Goal: Transaction & Acquisition: Download file/media

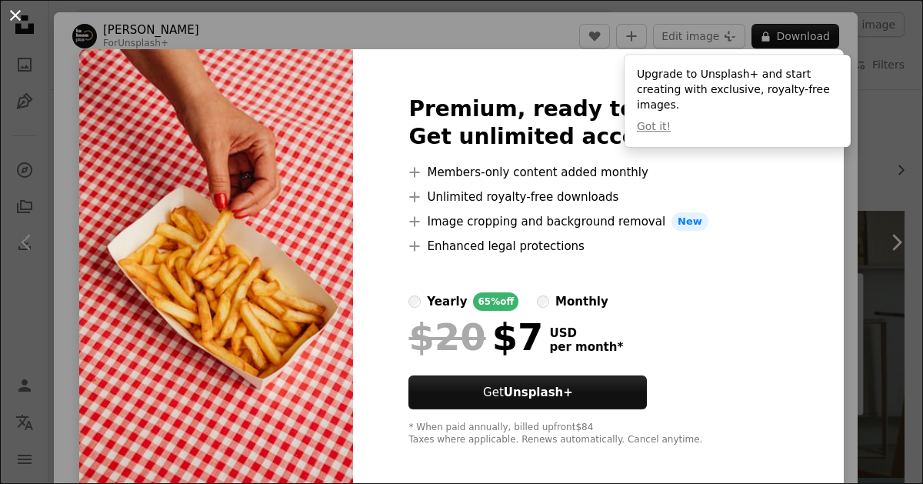
click at [13, 15] on button "An X shape" at bounding box center [15, 15] width 18 height 18
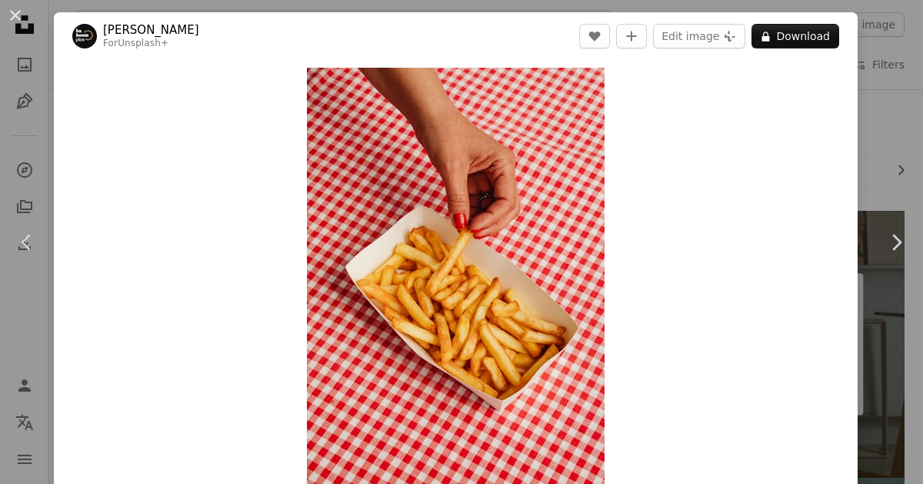
click at [921, 145] on div "An X shape Chevron left Chevron right [PERSON_NAME] For Unsplash+ A heart A plu…" at bounding box center [461, 242] width 923 height 484
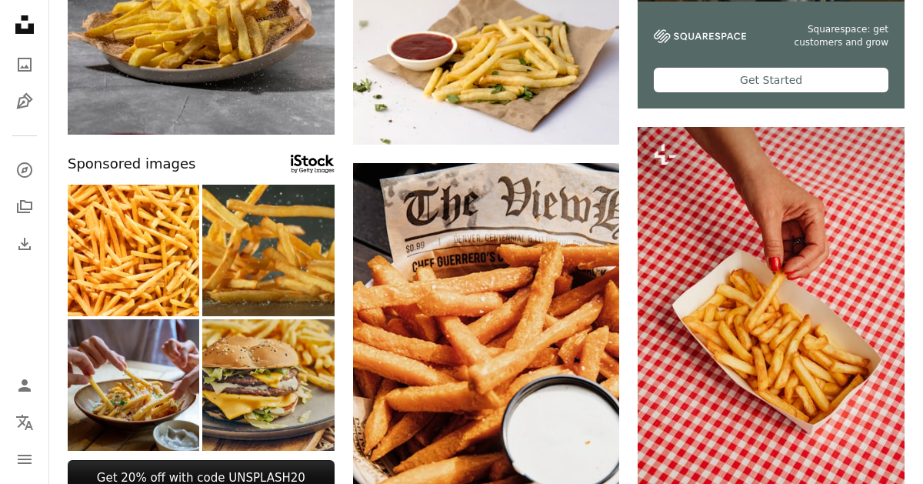
scroll to position [477, 0]
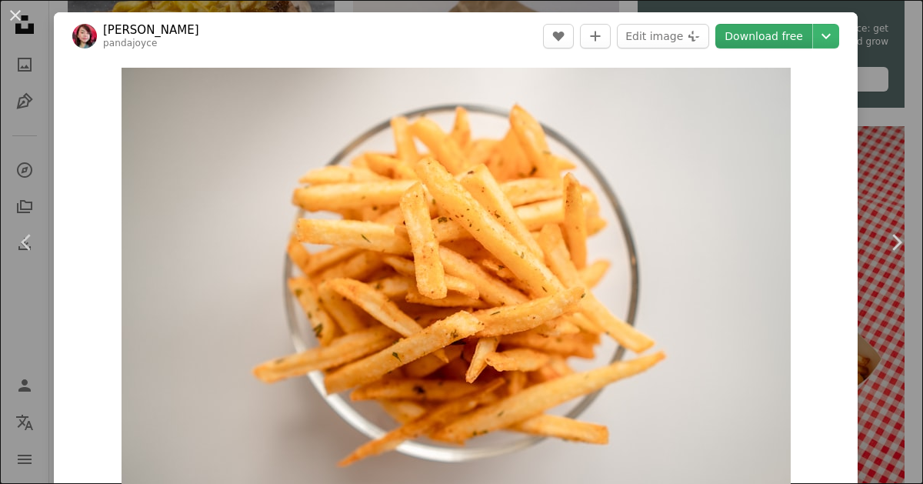
click at [791, 44] on link "Download free" at bounding box center [764, 36] width 97 height 25
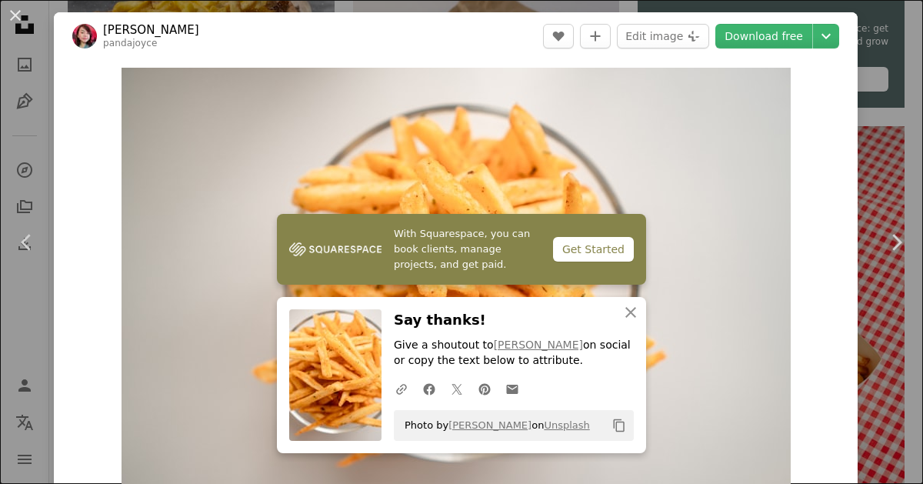
click at [923, 53] on div "An X shape Chevron left Chevron right [PERSON_NAME] pandajoyce A heart A plus s…" at bounding box center [461, 242] width 923 height 484
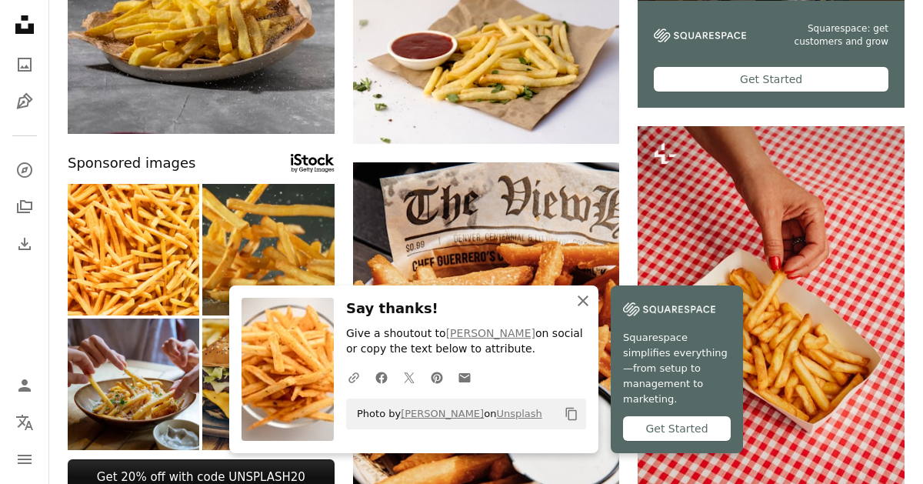
click at [592, 310] on icon "An X shape" at bounding box center [583, 301] width 18 height 18
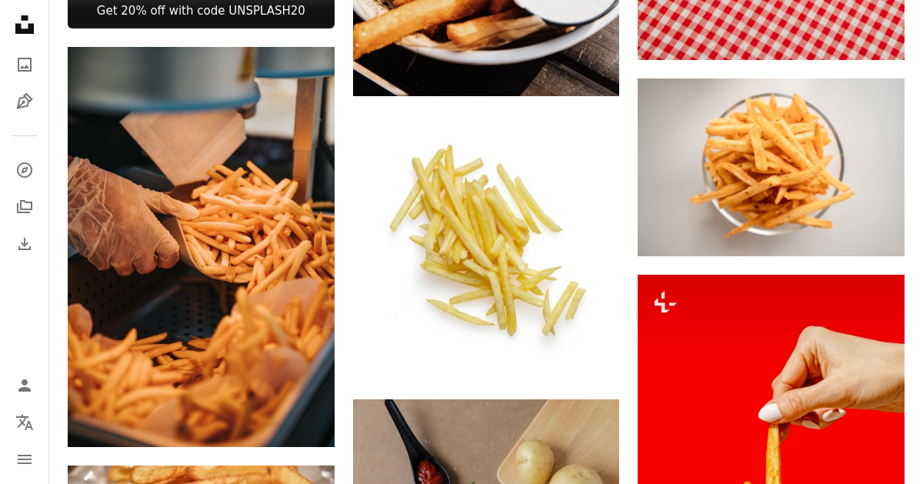
scroll to position [943, 0]
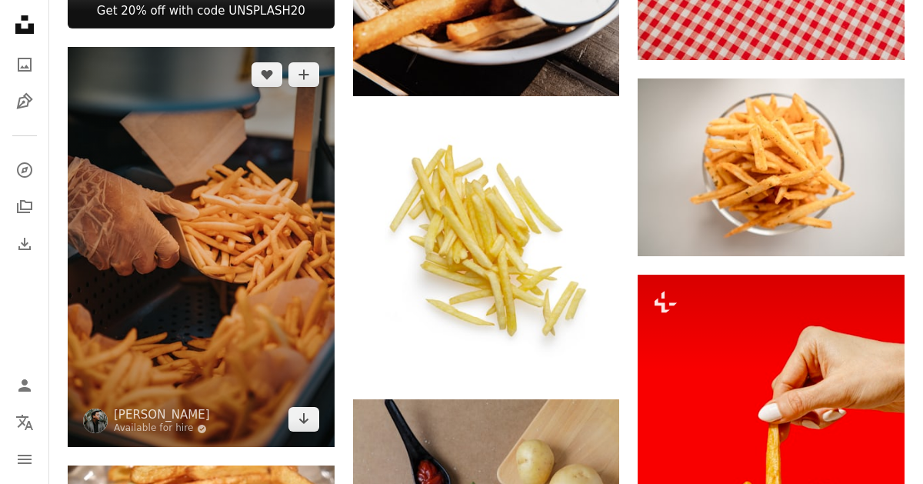
click at [183, 241] on img at bounding box center [201, 247] width 267 height 400
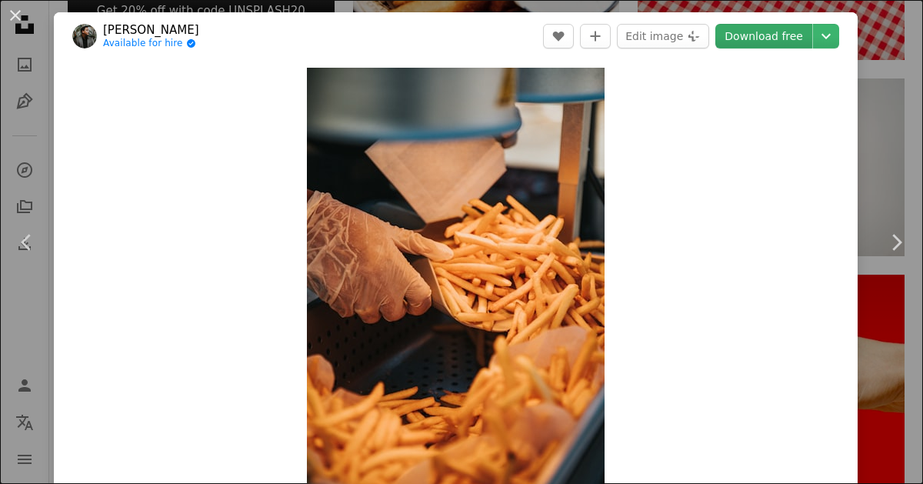
click at [745, 40] on link "Download free" at bounding box center [764, 36] width 97 height 25
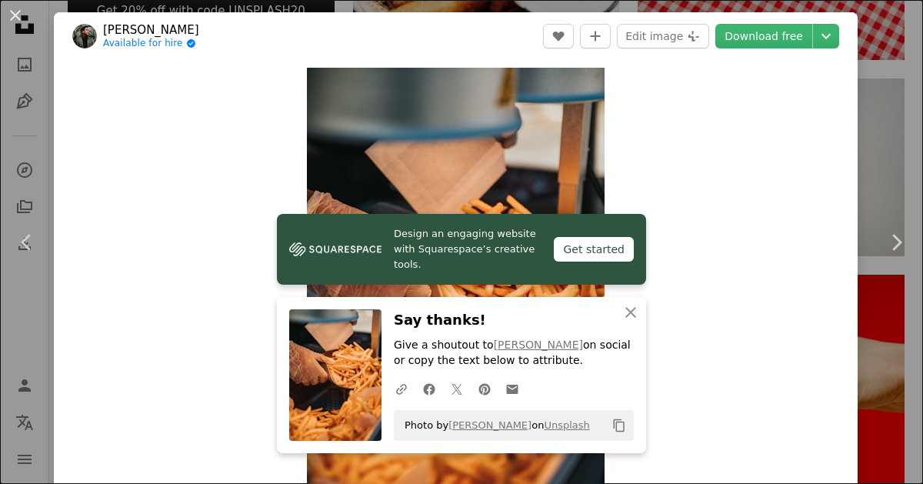
click at [912, 69] on div "An X shape Chevron left Chevron right [PERSON_NAME] Available for hire A checkm…" at bounding box center [461, 242] width 923 height 484
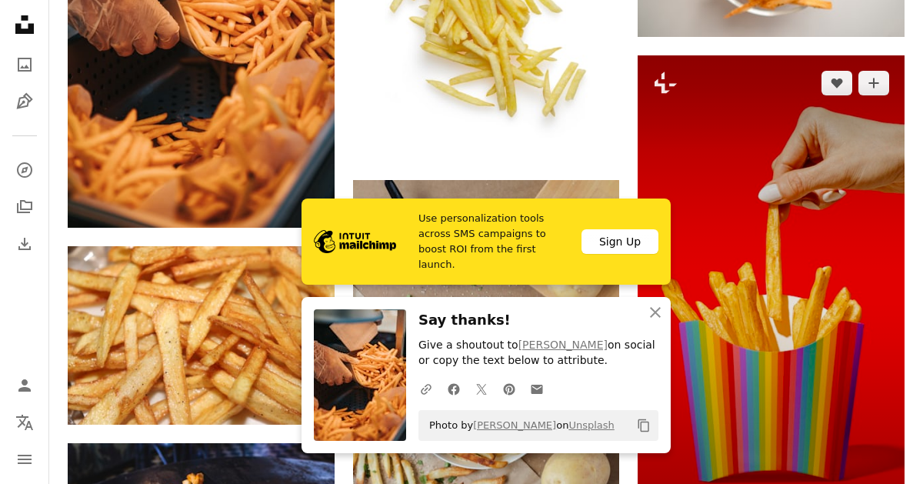
scroll to position [1167, 0]
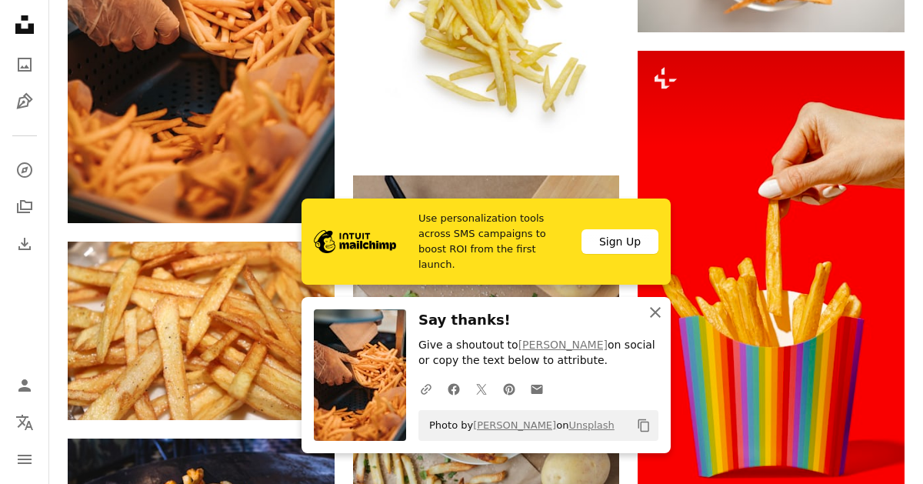
click at [649, 319] on icon "An X shape" at bounding box center [655, 312] width 18 height 18
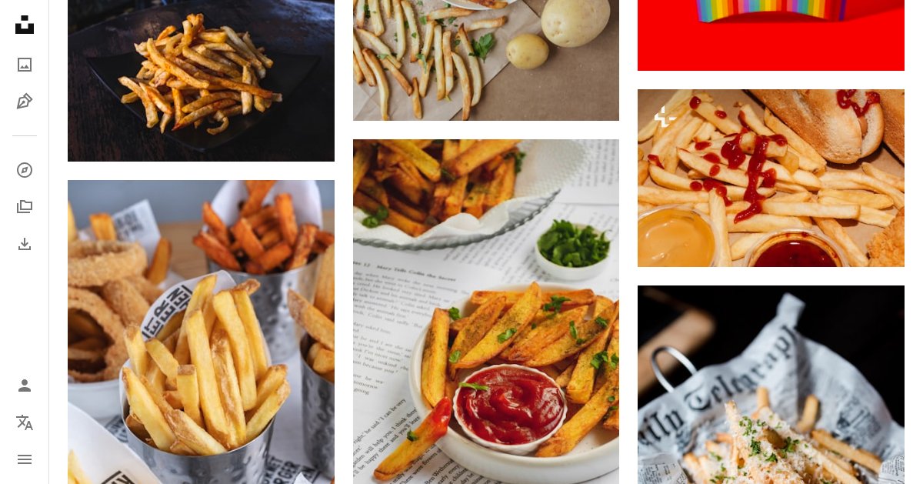
scroll to position [1624, 0]
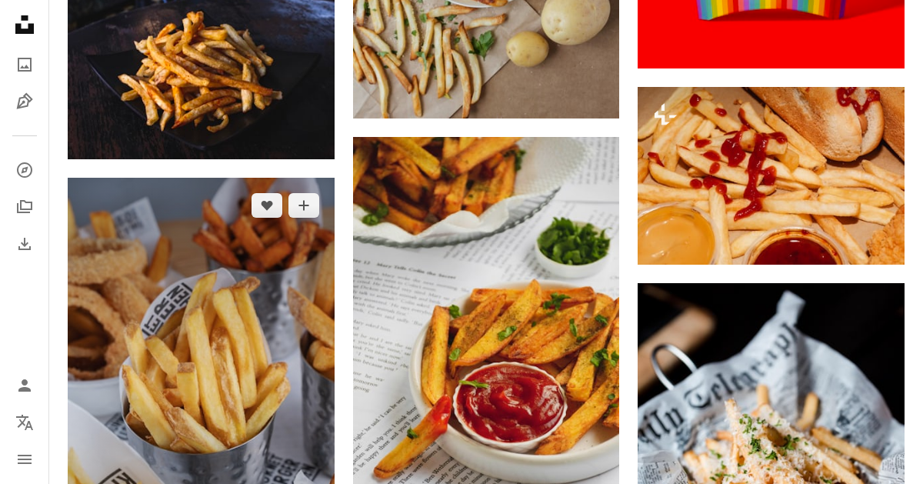
click at [252, 319] on img at bounding box center [201, 378] width 267 height 400
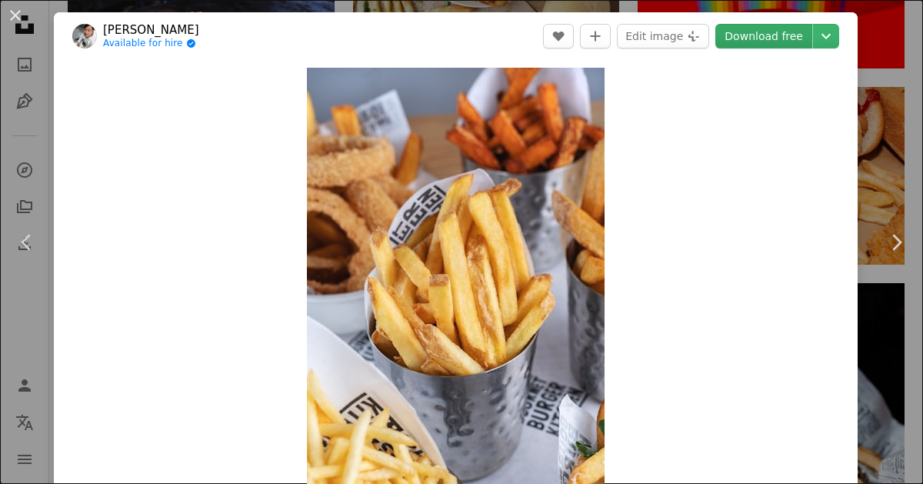
click at [804, 30] on link "Download free" at bounding box center [764, 36] width 97 height 25
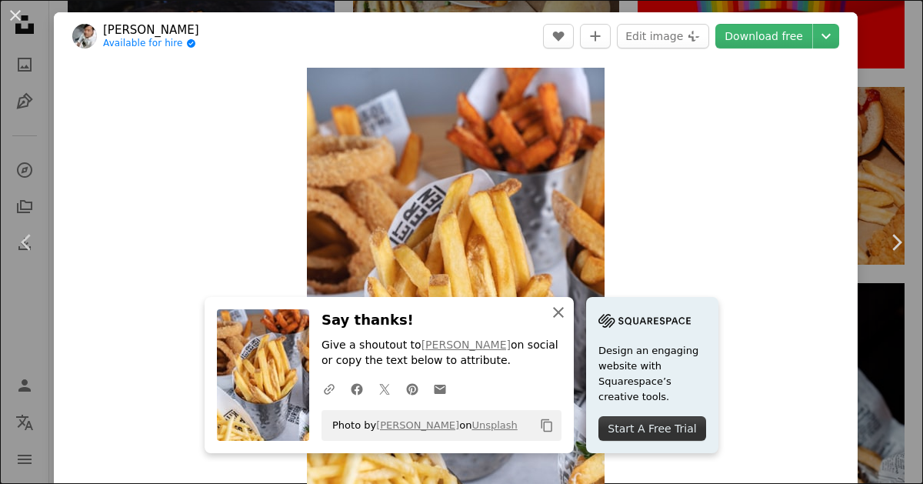
click at [568, 307] on icon "An X shape" at bounding box center [558, 312] width 18 height 18
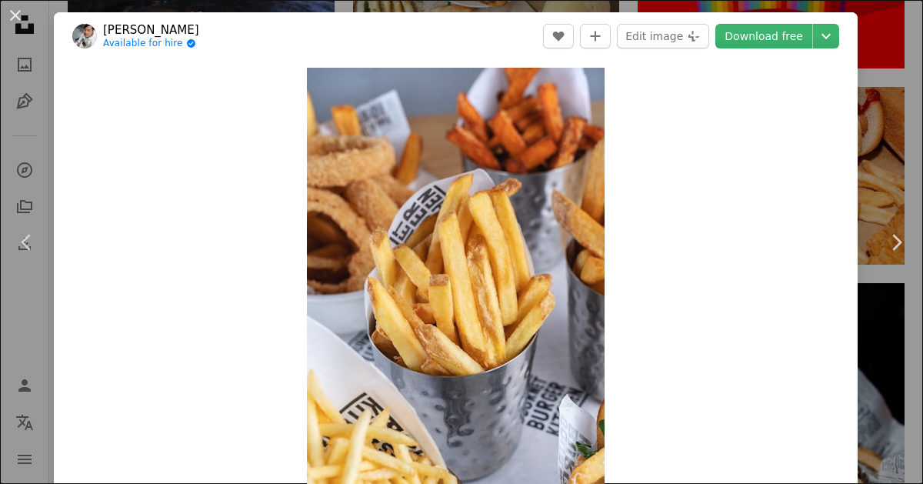
click at [873, 69] on div "An X shape Chevron left Chevron right Eiliv Aceron Available for hire A checkma…" at bounding box center [461, 242] width 923 height 484
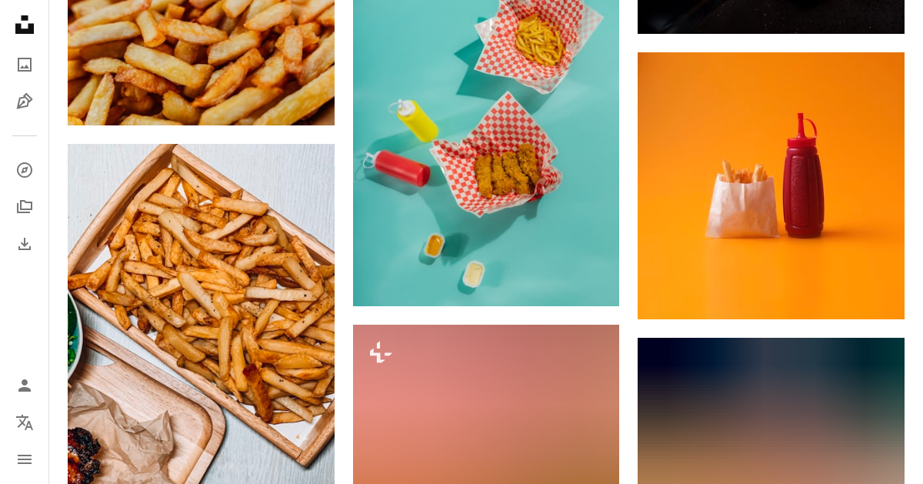
scroll to position [2276, 0]
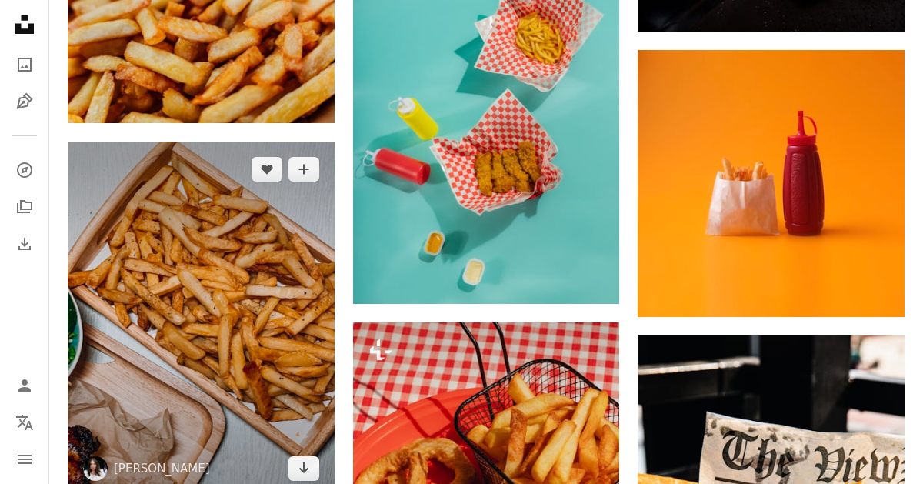
click at [199, 164] on img at bounding box center [201, 319] width 267 height 355
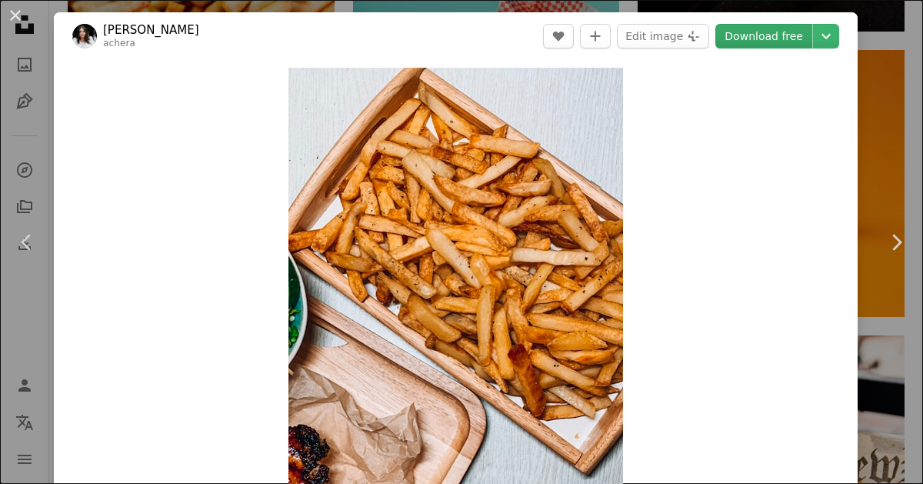
click at [813, 35] on link "Download free" at bounding box center [764, 36] width 97 height 25
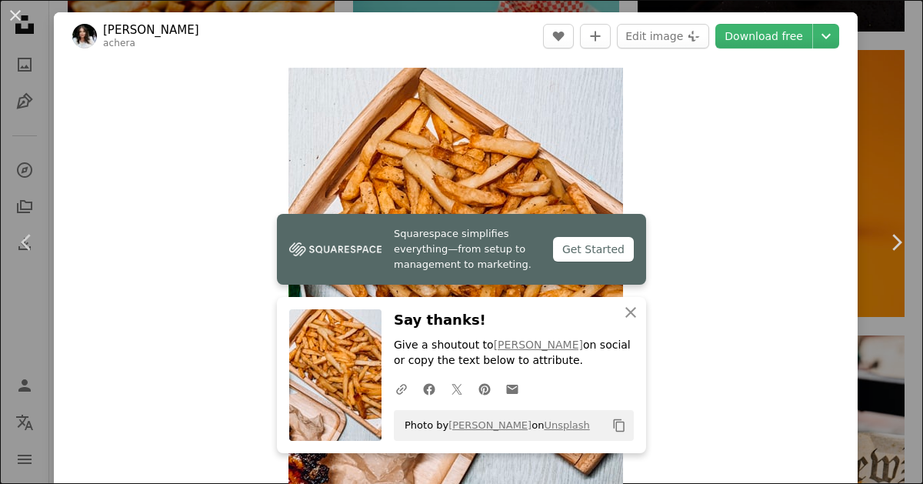
click at [886, 84] on div "An X shape Chevron left Chevron right [PERSON_NAME] achera A heart A plus sign …" at bounding box center [461, 242] width 923 height 484
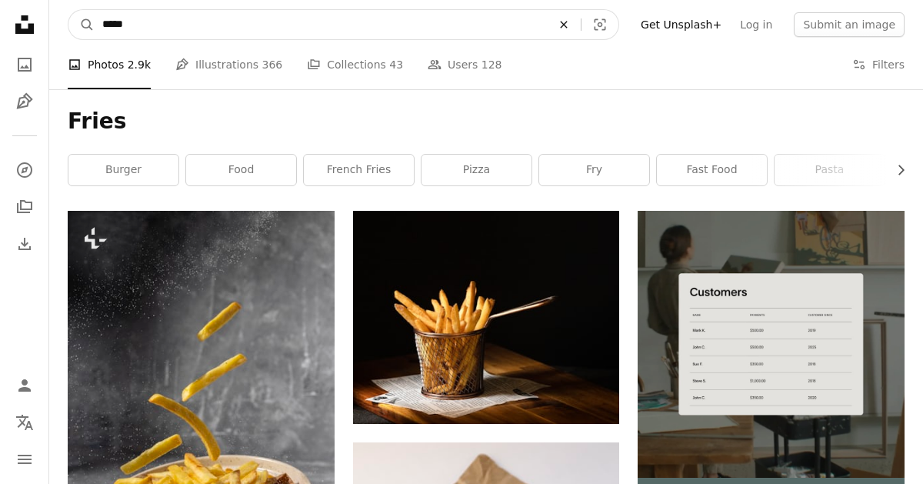
click at [575, 25] on icon "An X shape" at bounding box center [564, 24] width 34 height 12
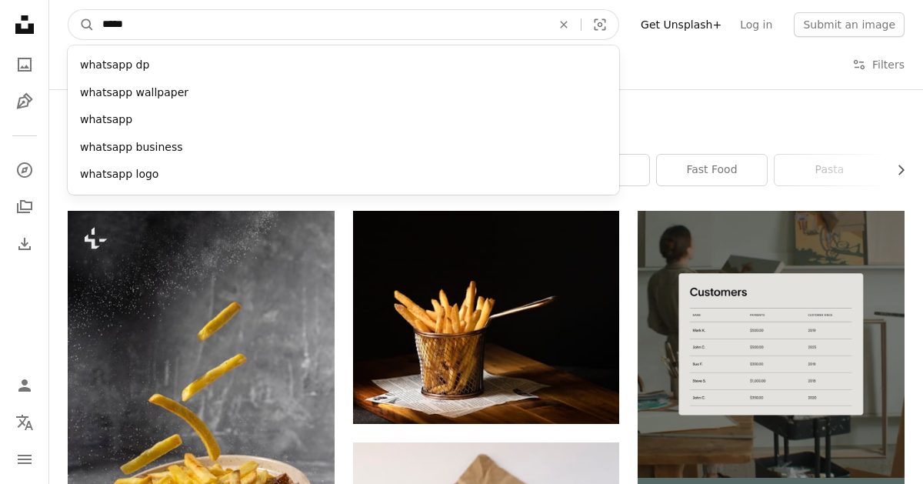
type input "*****"
click at [68, 10] on button "A magnifying glass" at bounding box center [81, 24] width 26 height 29
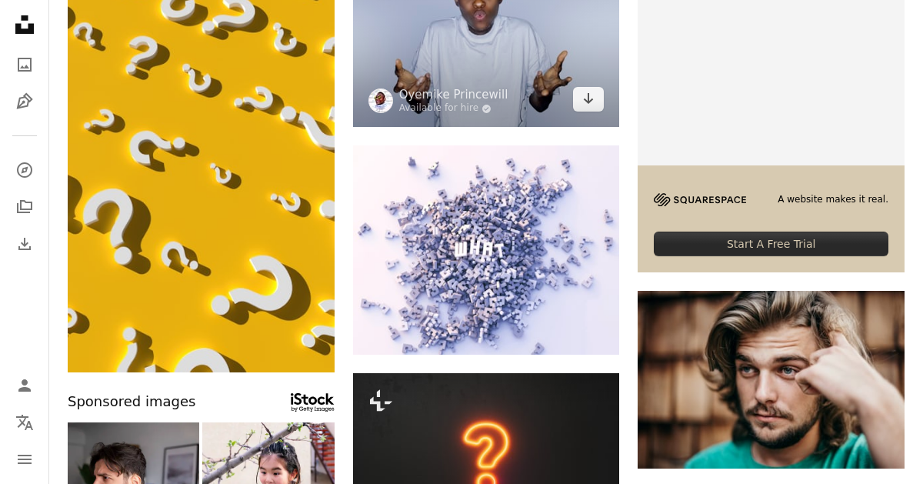
scroll to position [319, 0]
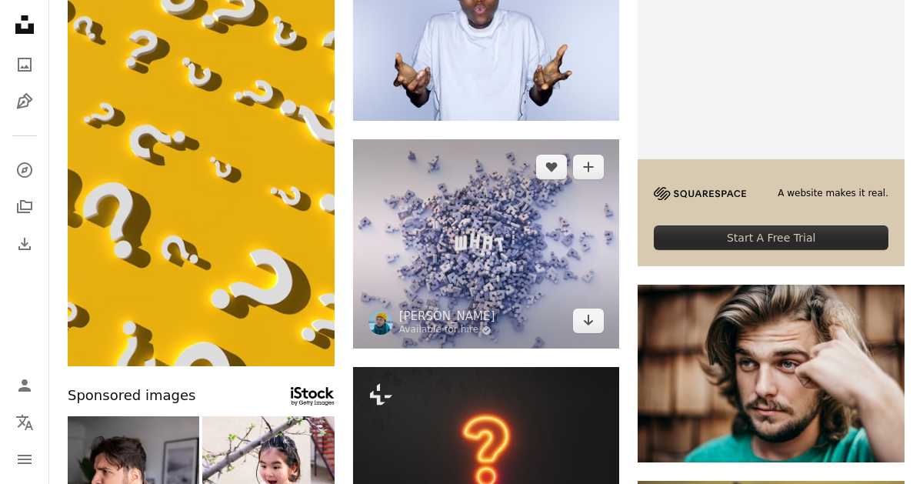
click at [481, 253] on img at bounding box center [486, 243] width 267 height 209
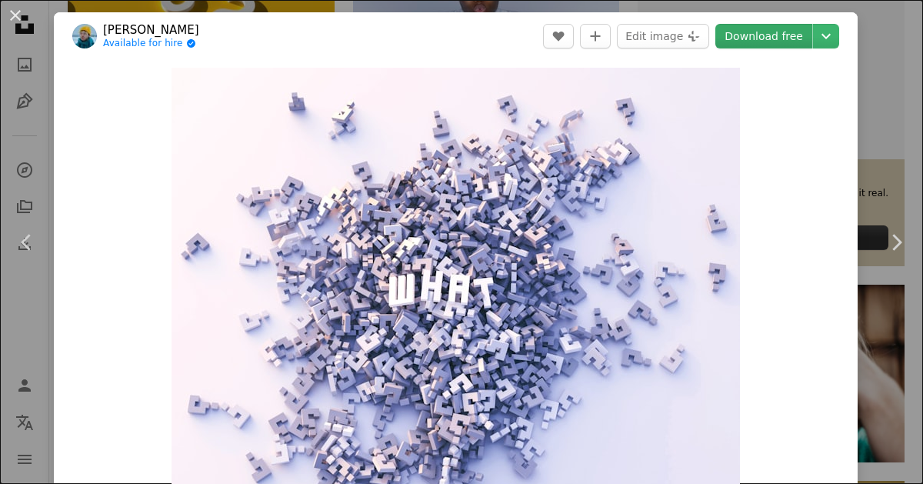
click at [793, 42] on link "Download free" at bounding box center [764, 36] width 97 height 25
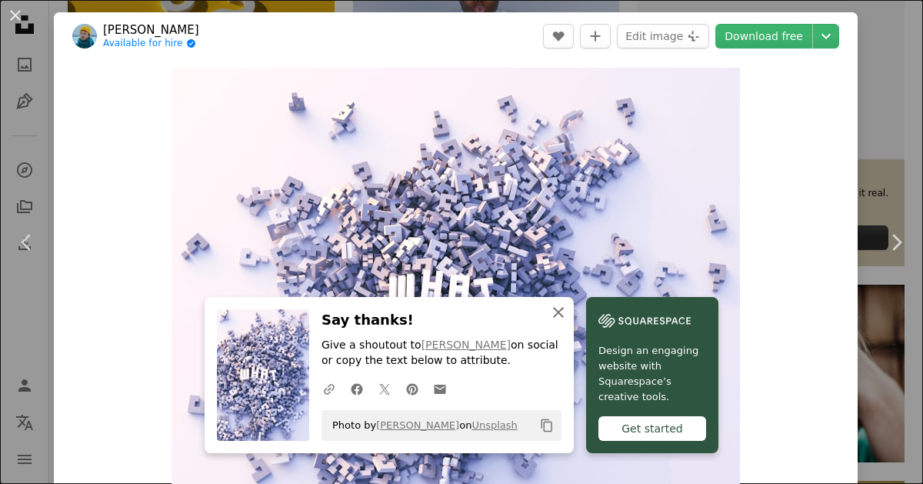
click at [564, 314] on icon "button" at bounding box center [558, 312] width 11 height 11
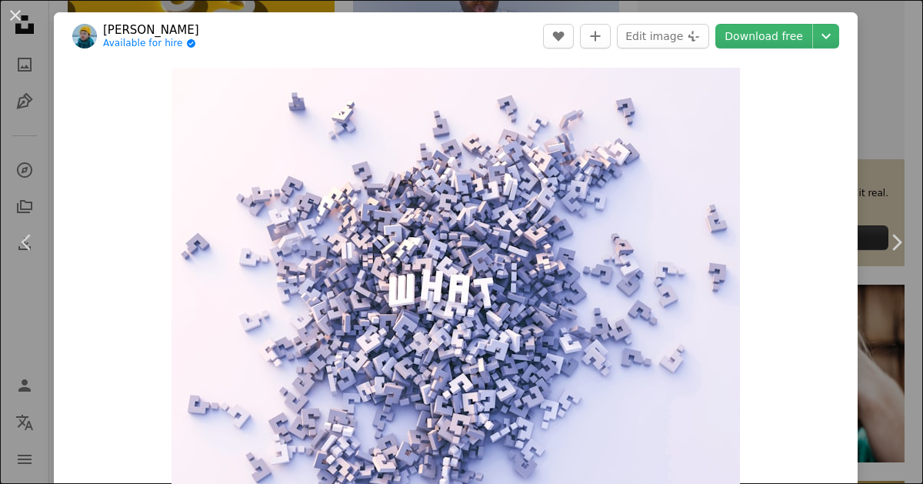
click at [890, 135] on div "An X shape Chevron left Chevron right Vadim Bogulov Available for hire A checkm…" at bounding box center [461, 242] width 923 height 484
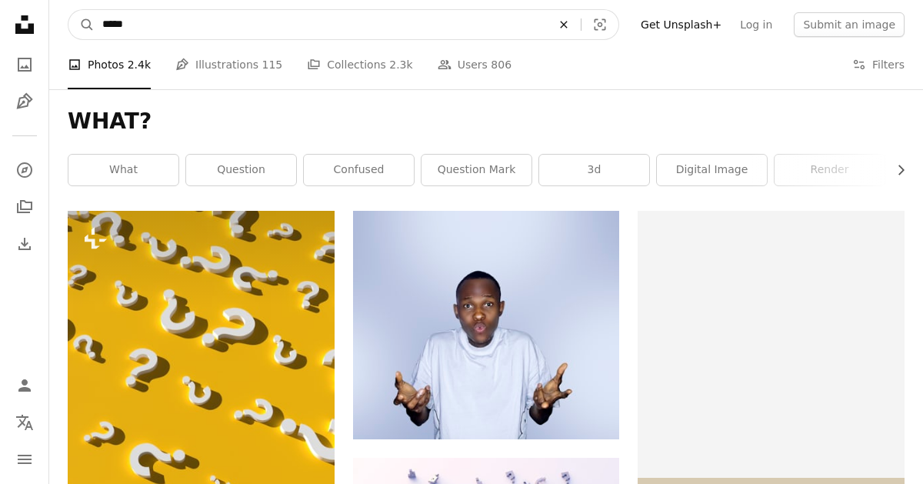
click at [581, 32] on button "An X shape" at bounding box center [564, 24] width 34 height 29
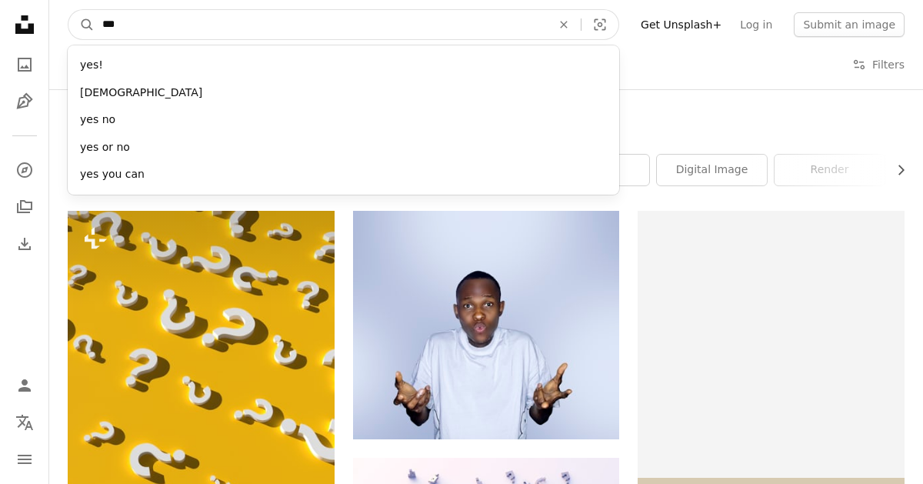
type input "***"
click at [68, 10] on button "A magnifying glass" at bounding box center [81, 24] width 26 height 29
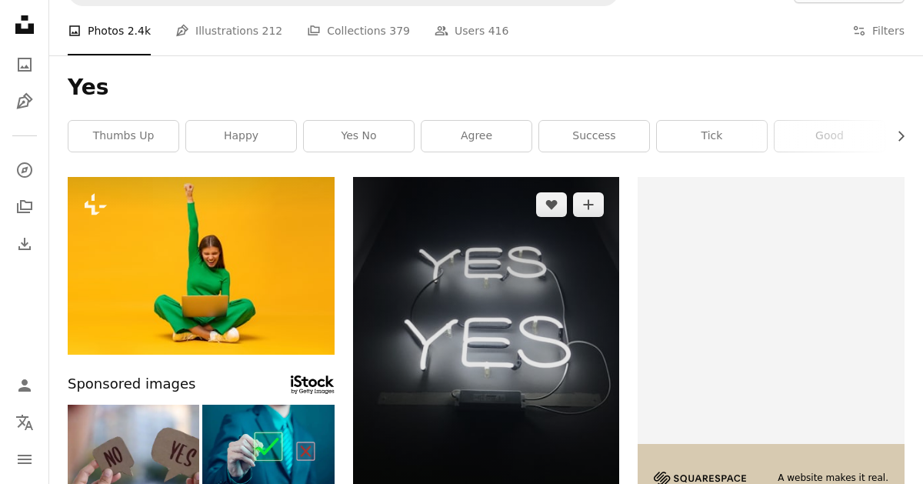
scroll to position [42, 0]
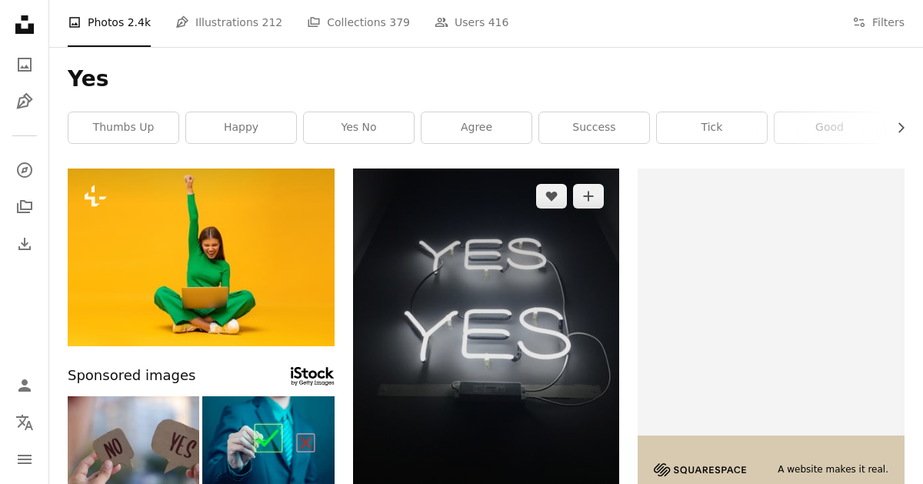
click at [488, 295] on img at bounding box center [486, 346] width 267 height 355
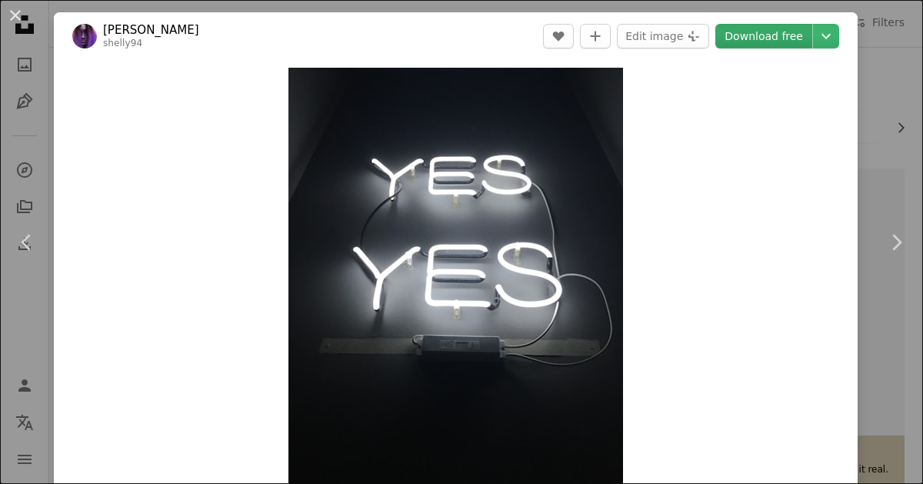
click at [796, 34] on link "Download free" at bounding box center [764, 36] width 97 height 25
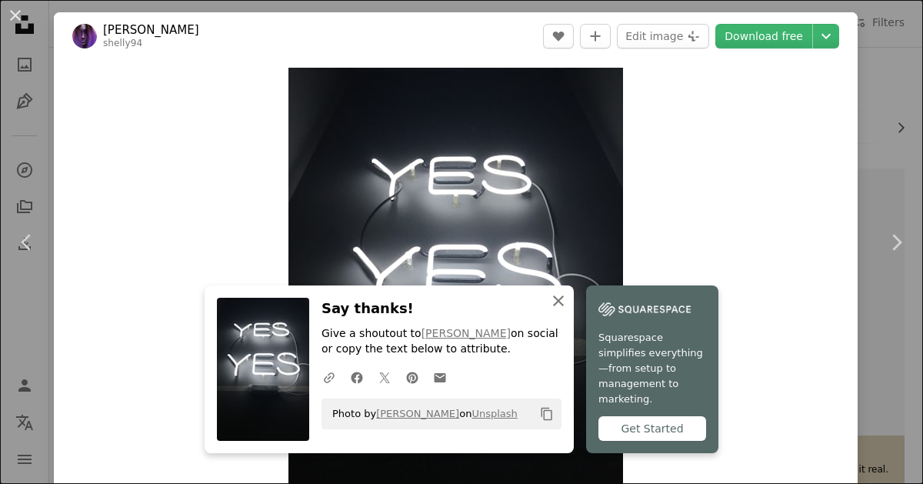
click at [568, 310] on icon "An X shape" at bounding box center [558, 301] width 18 height 18
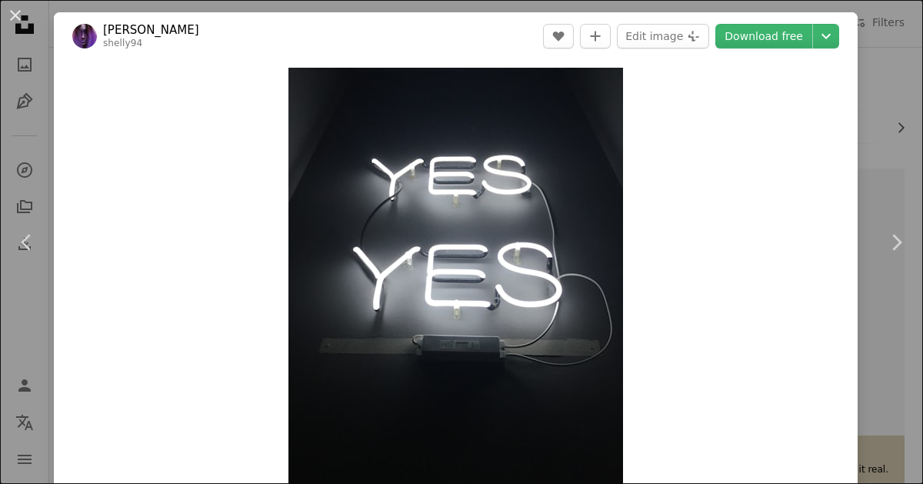
click at [893, 106] on div "An X shape Chevron left Chevron right [PERSON_NAME] shelly94 A heart A plus sig…" at bounding box center [461, 242] width 923 height 484
